Goal: Check status: Check status

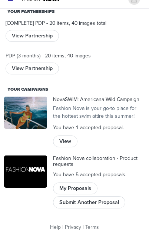
scroll to position [88, 0]
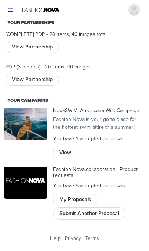
click at [81, 194] on button "My Proposals" at bounding box center [75, 200] width 44 height 12
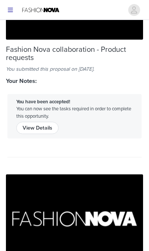
scroll to position [384, 0]
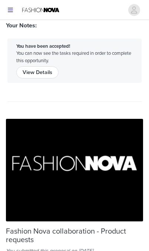
click at [26, 71] on button "View Details" at bounding box center [37, 72] width 42 height 12
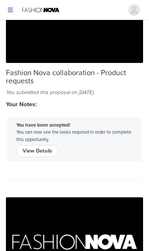
scroll to position [0, 0]
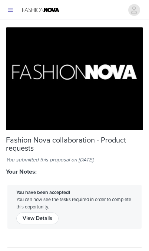
click at [27, 219] on button "View Details" at bounding box center [37, 219] width 42 height 12
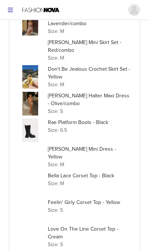
scroll to position [209, 0]
